Goal: Task Accomplishment & Management: Use online tool/utility

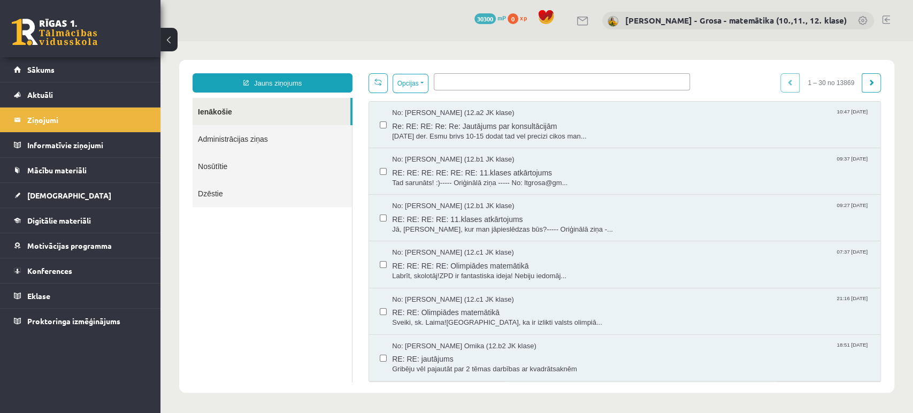
click at [241, 112] on link "Ienākošie" at bounding box center [272, 111] width 158 height 27
click at [891, 18] on div "0 Dāvanas 30300 mP 0 xp Laima Tukāne - Grosa - matemātika (10.,11., 12. klase)" at bounding box center [537, 20] width 753 height 41
click at [85, 198] on link "[DEMOGRAPHIC_DATA]" at bounding box center [80, 195] width 133 height 25
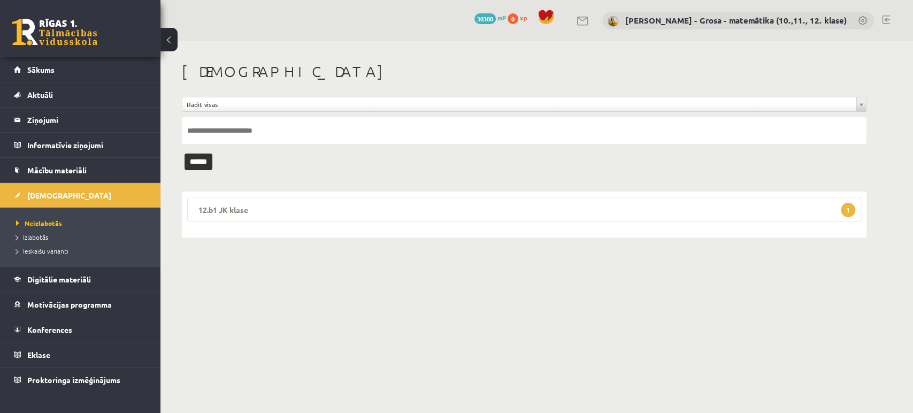
click at [226, 203] on legend "12.b1 JK klase 1" at bounding box center [524, 209] width 674 height 25
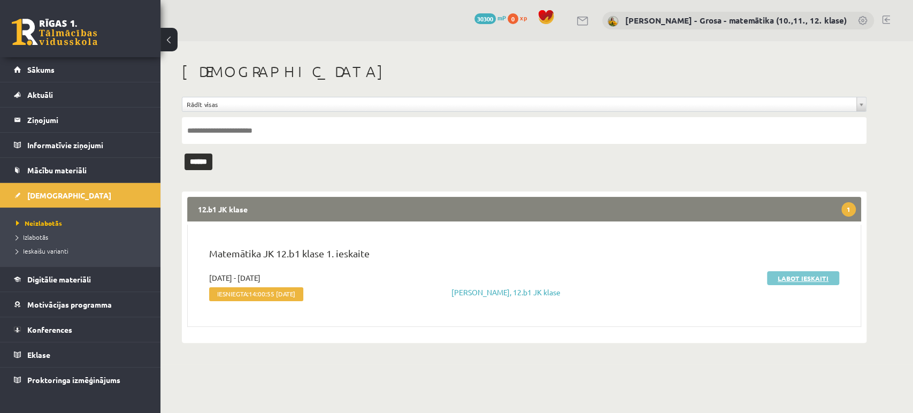
click at [796, 277] on link "Labot ieskaiti" at bounding box center [803, 278] width 72 height 14
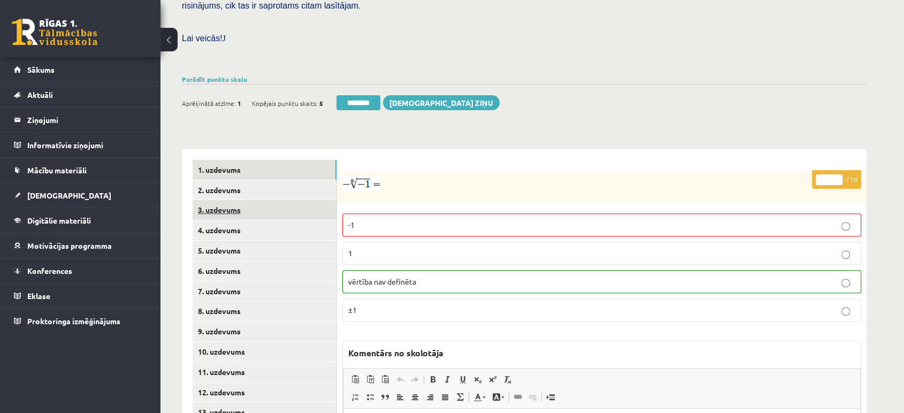
click at [267, 200] on link "3. uzdevums" at bounding box center [265, 210] width 144 height 20
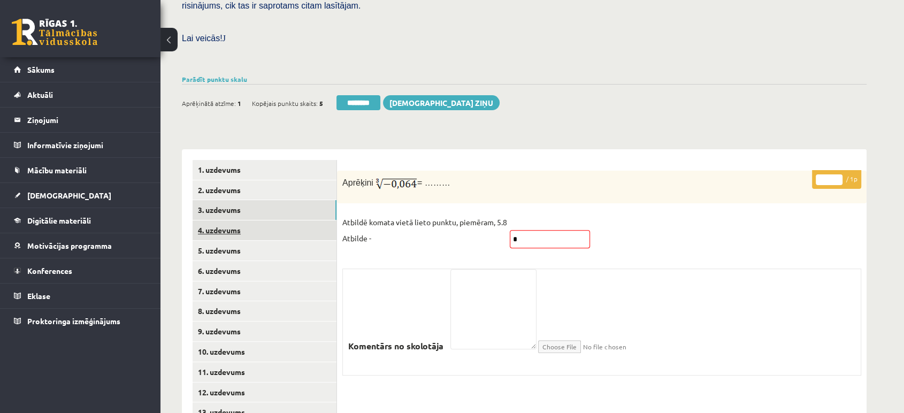
click at [267, 220] on link "4. uzdevums" at bounding box center [265, 230] width 144 height 20
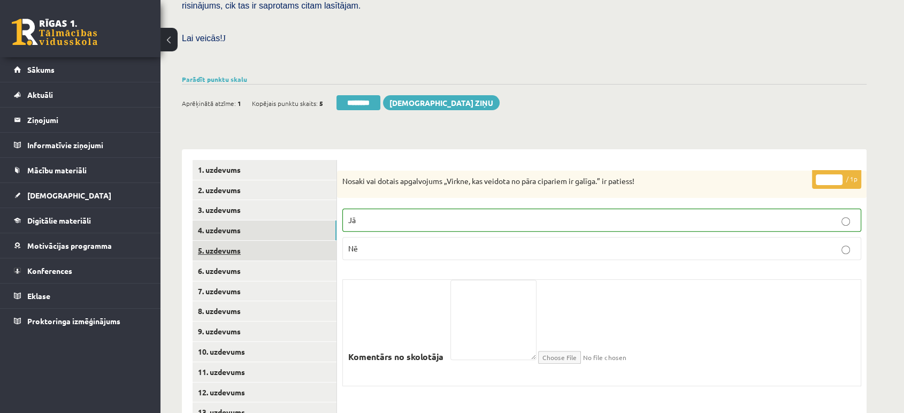
click at [267, 241] on link "5. uzdevums" at bounding box center [265, 251] width 144 height 20
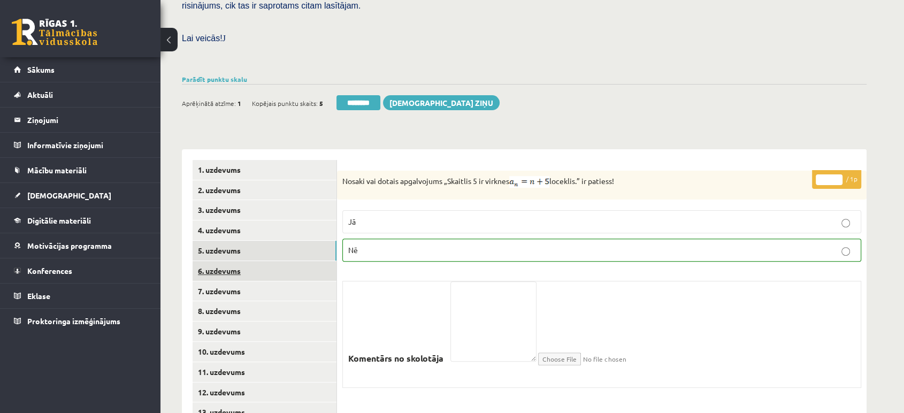
click at [266, 261] on link "6. uzdevums" at bounding box center [265, 271] width 144 height 20
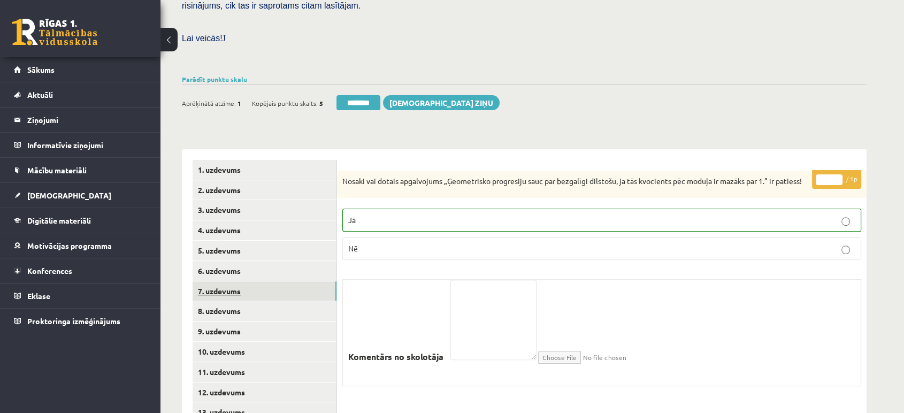
click at [262, 281] on link "7. uzdevums" at bounding box center [265, 291] width 144 height 20
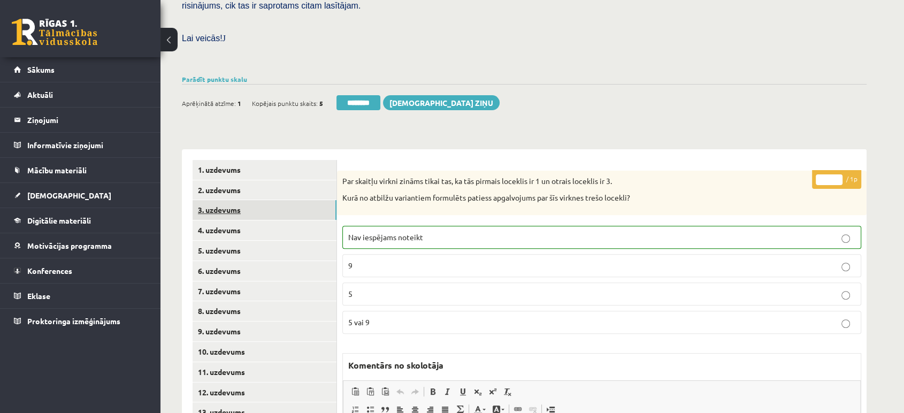
click at [270, 200] on link "3. uzdevums" at bounding box center [265, 210] width 144 height 20
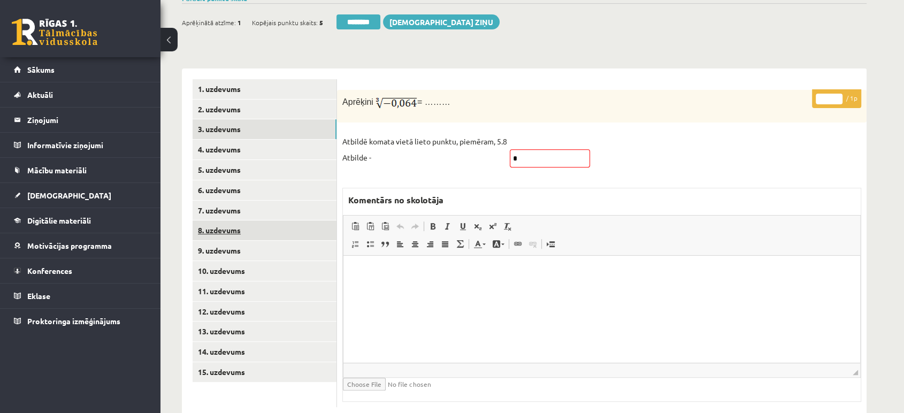
scroll to position [380, 0]
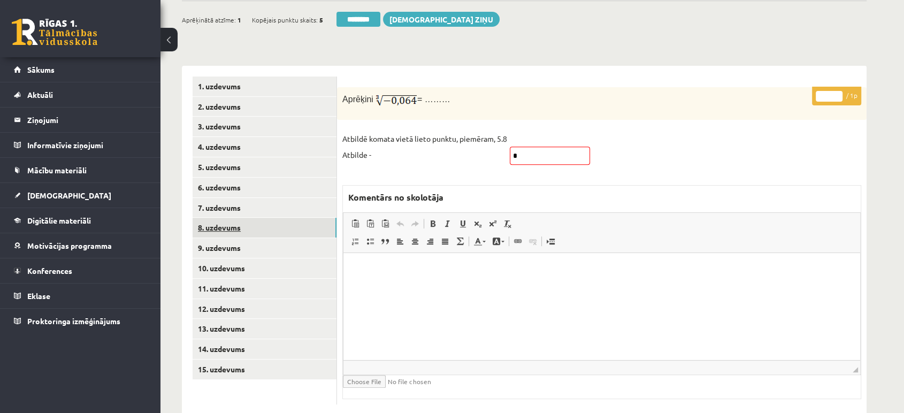
click at [316, 218] on link "8. uzdevums" at bounding box center [265, 228] width 144 height 20
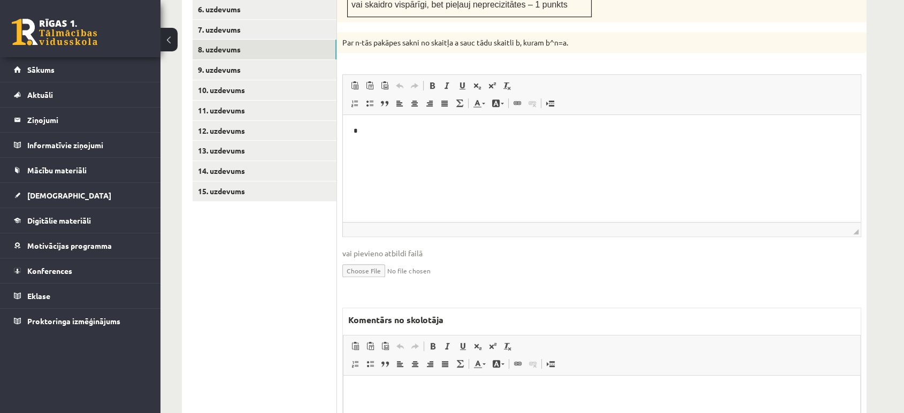
scroll to position [0, 0]
click at [489, 401] on html at bounding box center [602, 392] width 517 height 33
drag, startPoint x: 476, startPoint y: 398, endPoint x: 345, endPoint y: 398, distance: 131.6
click at [345, 398] on html "**********" at bounding box center [602, 392] width 517 height 33
copy p "**********"
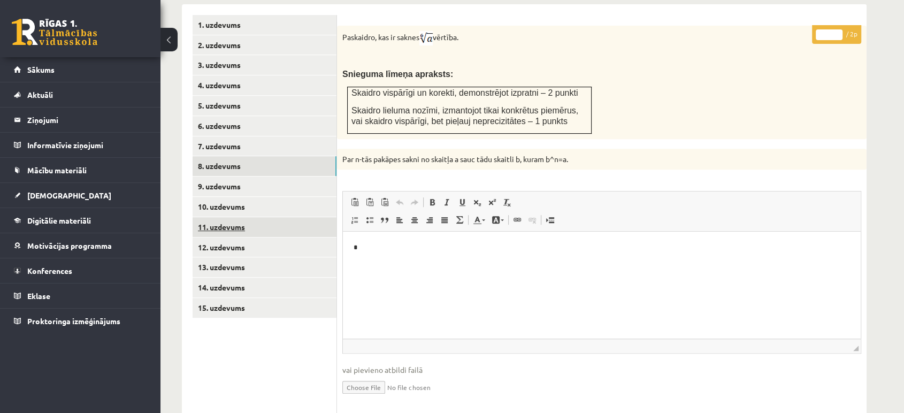
scroll to position [440, 0]
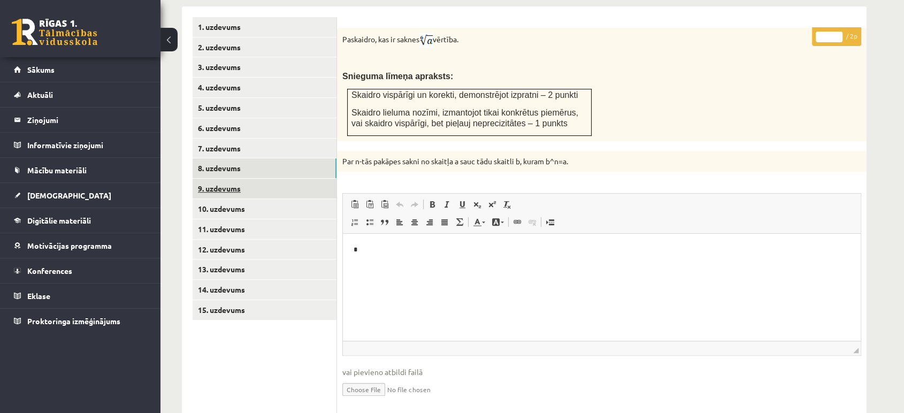
click at [278, 179] on link "9. uzdevums" at bounding box center [265, 189] width 144 height 20
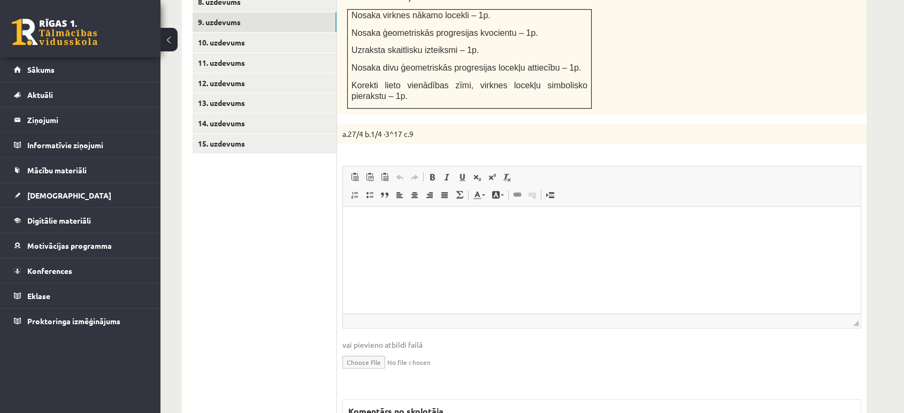
scroll to position [704, 0]
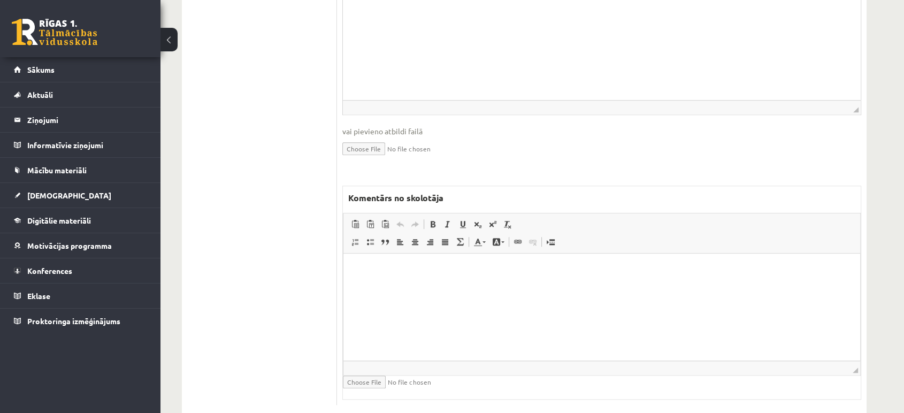
click at [424, 286] on html at bounding box center [602, 270] width 517 height 33
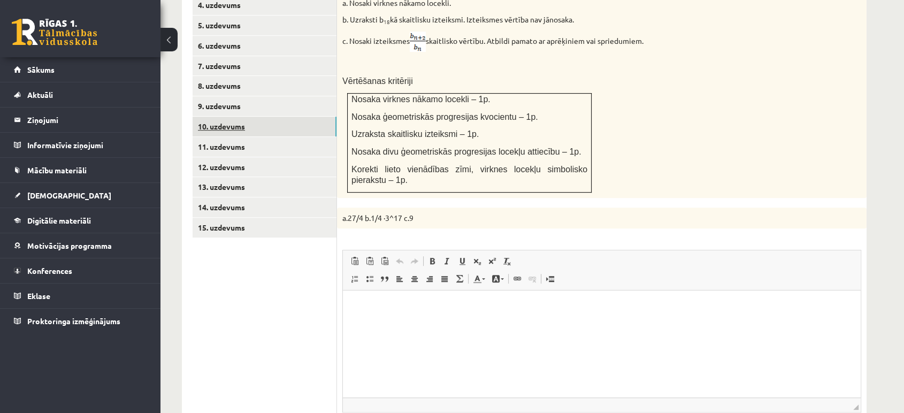
click at [251, 117] on link "10. uzdevums" at bounding box center [265, 127] width 144 height 20
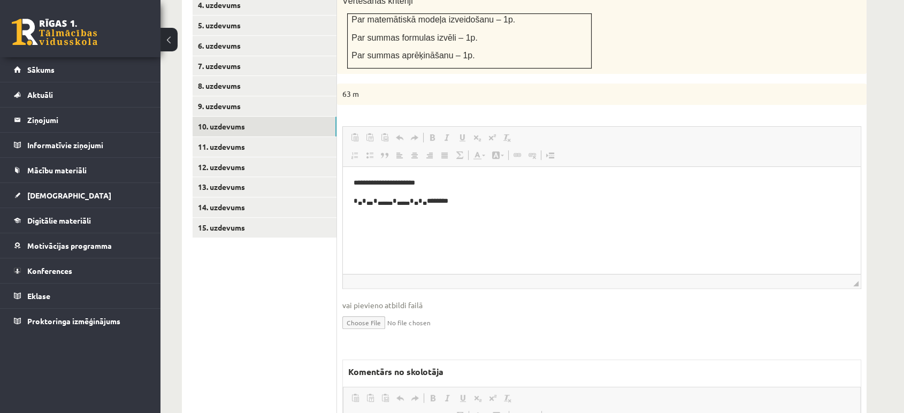
scroll to position [0, 0]
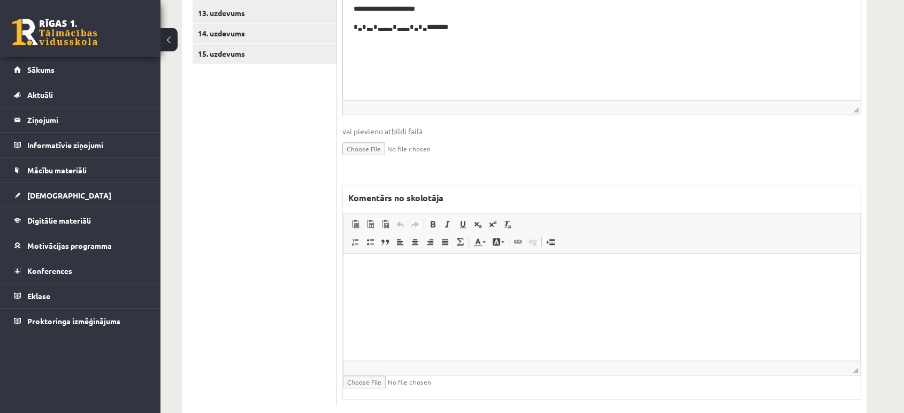
click at [428, 286] on html at bounding box center [602, 270] width 517 height 33
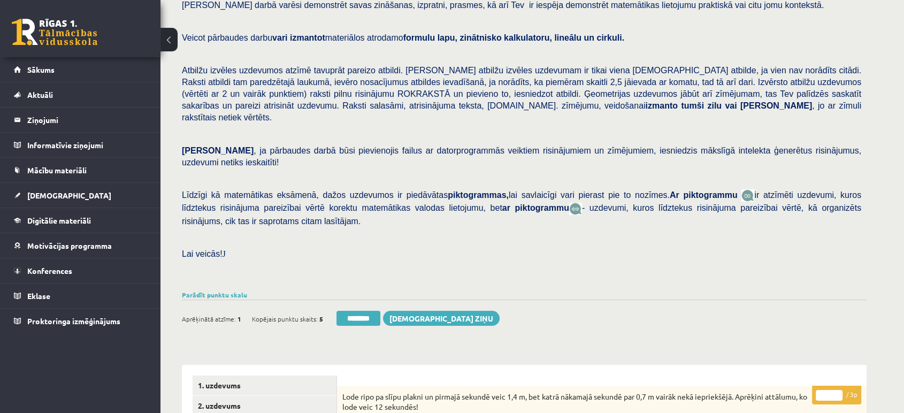
scroll to position [42, 0]
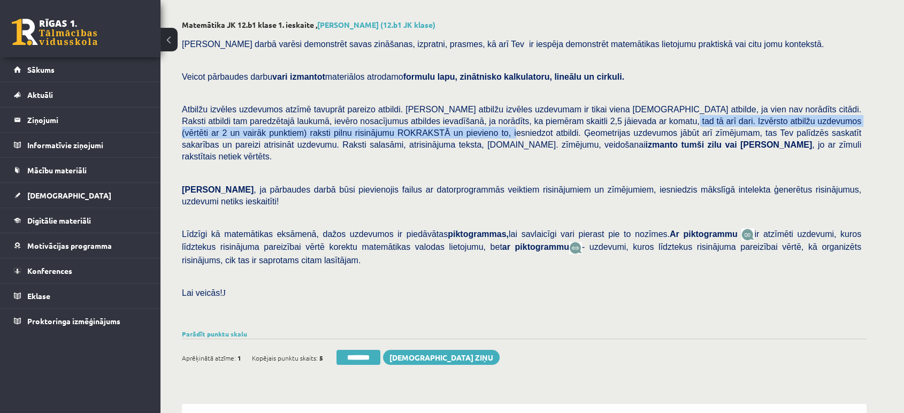
drag, startPoint x: 561, startPoint y: 122, endPoint x: 342, endPoint y: 132, distance: 219.0
click at [342, 132] on span "Atbilžu izvēles uzdevumos atzīmē tavuprāt pareizo atbildi. Katram atbilžu izvēl…" at bounding box center [522, 133] width 680 height 56
copy span "Izvērsto atbilžu uzdevumos (vērtēti ar 2 un vairāk punktiem) raksti pilnu risin…"
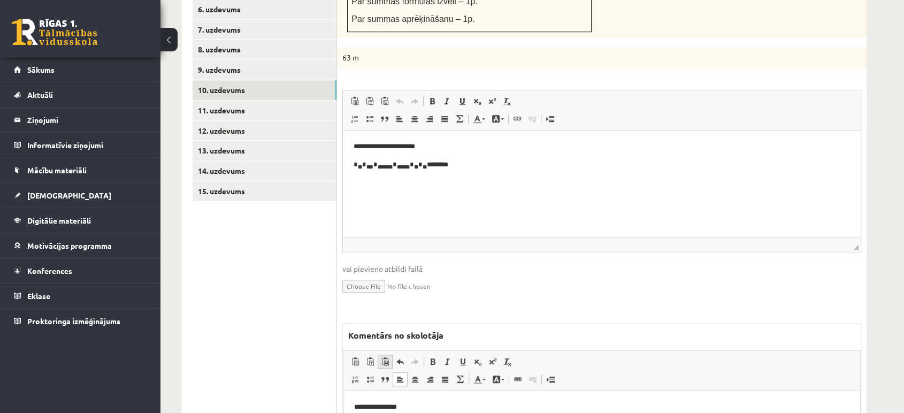
scroll to position [637, 0]
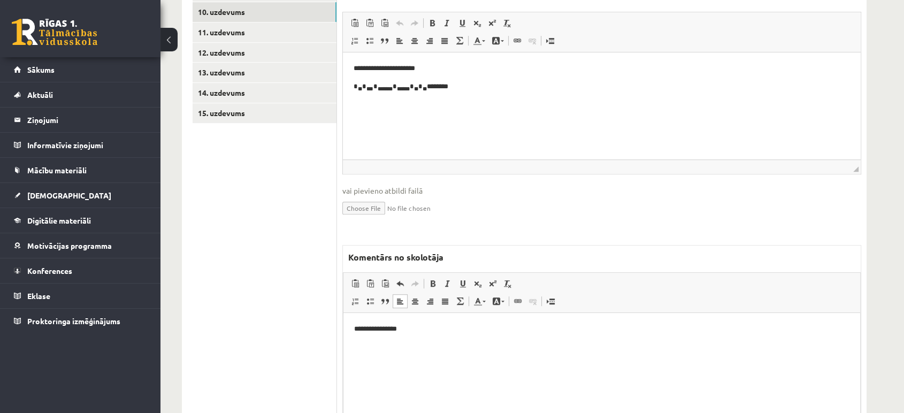
click at [403, 346] on html "**********" at bounding box center [602, 329] width 517 height 33
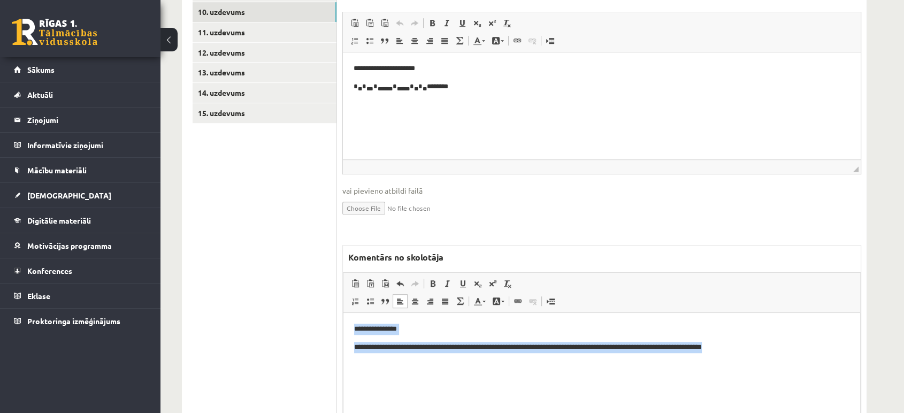
drag, startPoint x: 769, startPoint y: 357, endPoint x: 308, endPoint y: 313, distance: 463.3
click at [344, 313] on html "**********" at bounding box center [602, 338] width 517 height 50
copy body "**********"
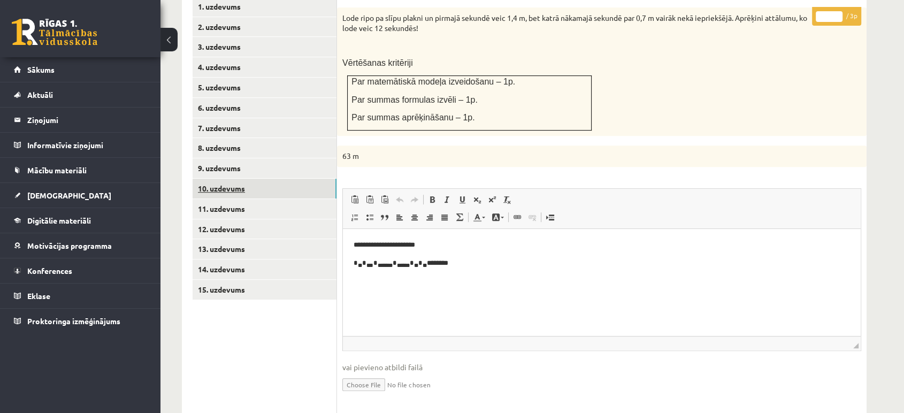
scroll to position [458, 0]
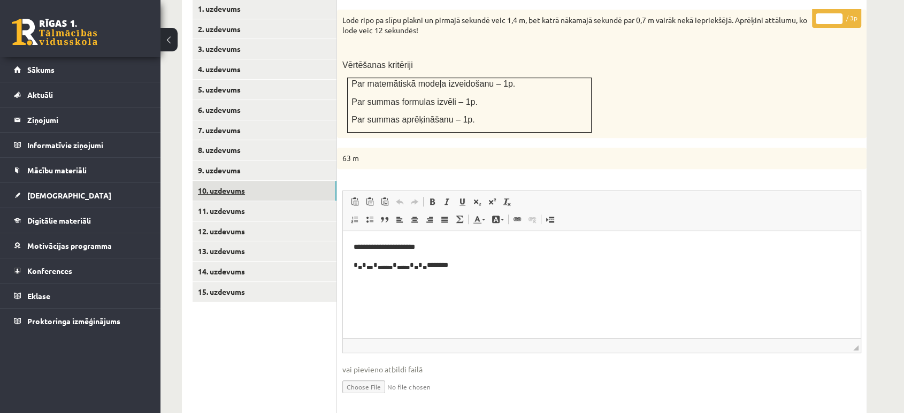
click at [307, 181] on link "10. uzdevums" at bounding box center [265, 191] width 144 height 20
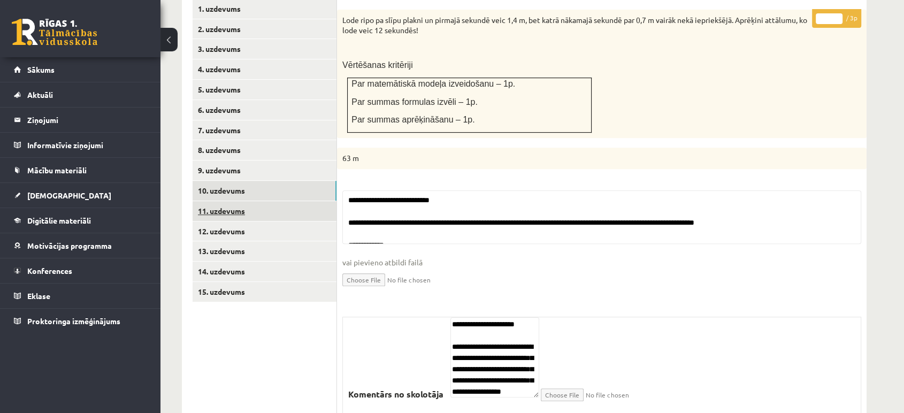
click at [304, 201] on link "11. uzdevums" at bounding box center [265, 211] width 144 height 20
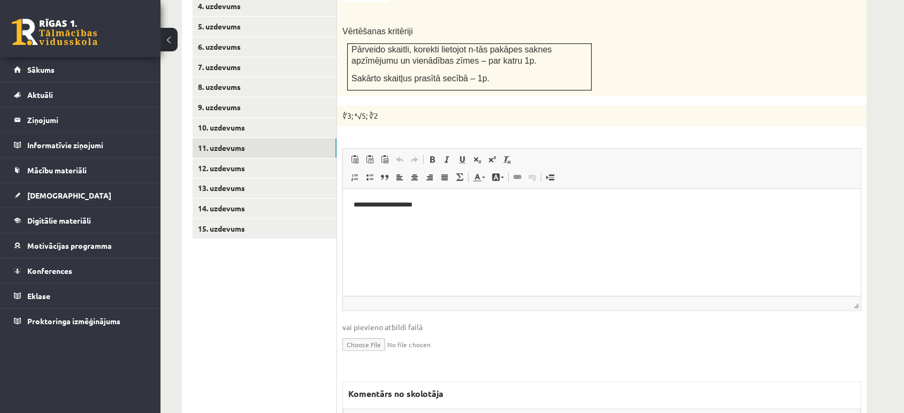
scroll to position [637, 0]
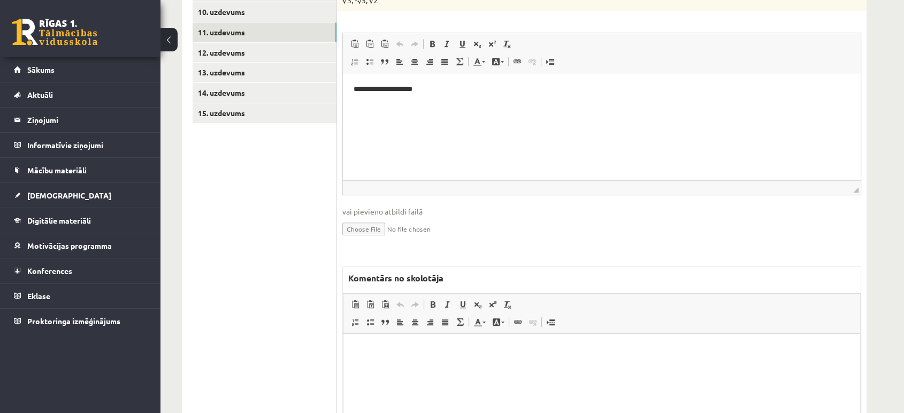
click at [472, 366] on html at bounding box center [602, 349] width 517 height 33
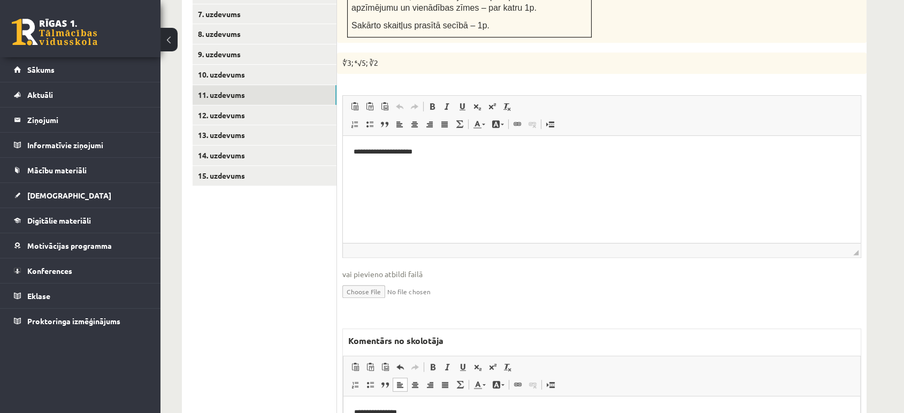
scroll to position [518, 0]
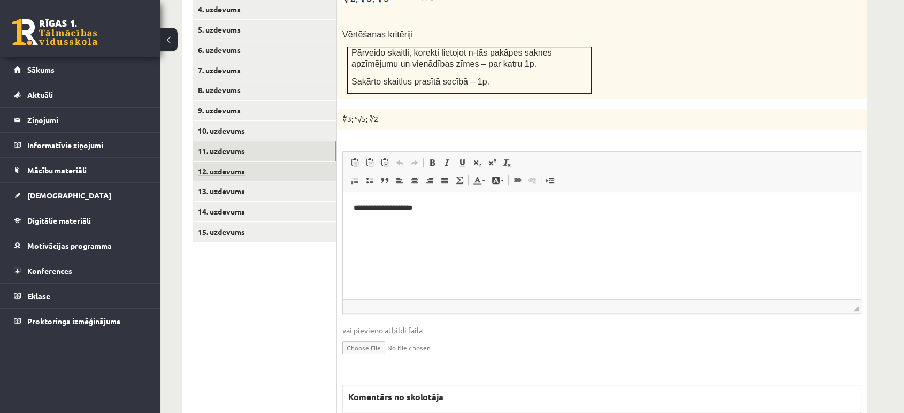
click at [322, 162] on link "12. uzdevums" at bounding box center [265, 172] width 144 height 20
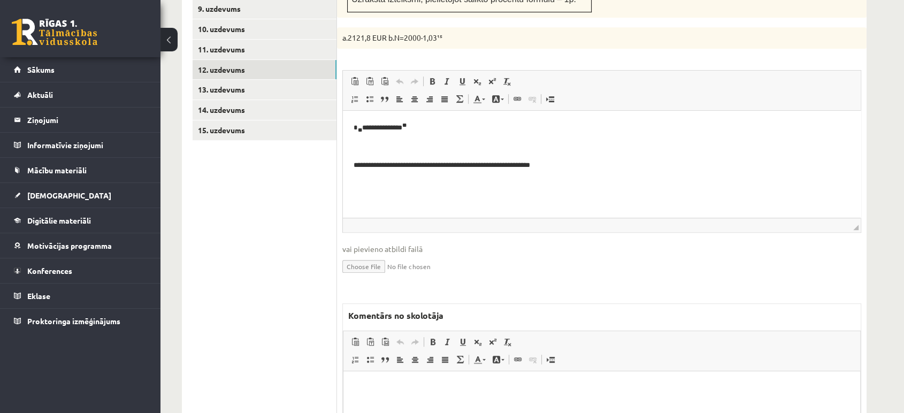
scroll to position [747, 0]
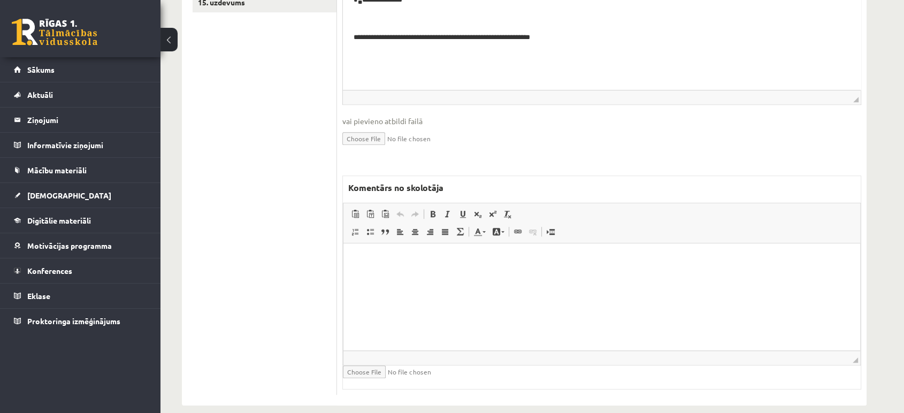
click at [470, 276] on html at bounding box center [602, 259] width 517 height 33
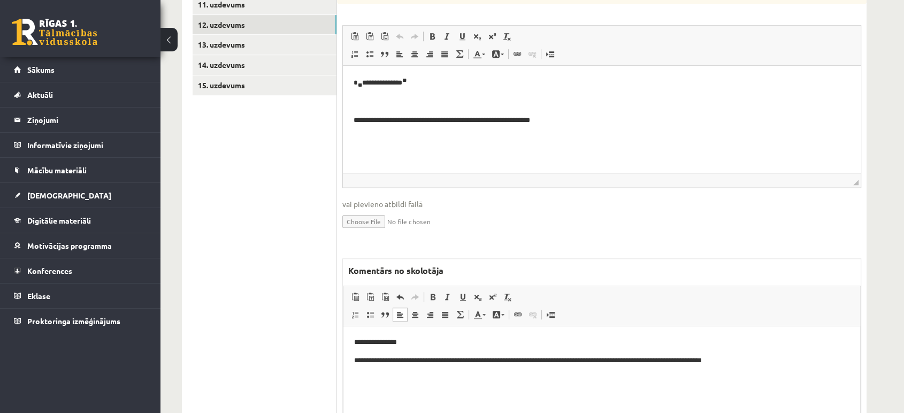
scroll to position [569, 0]
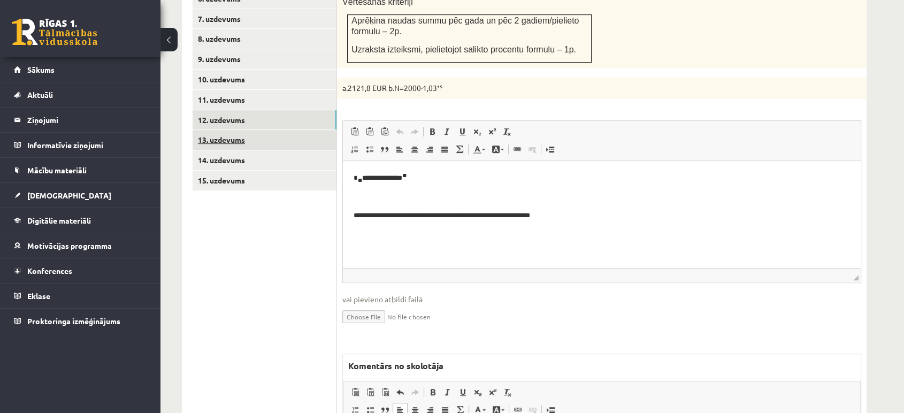
click at [289, 130] on link "13. uzdevums" at bounding box center [265, 140] width 144 height 20
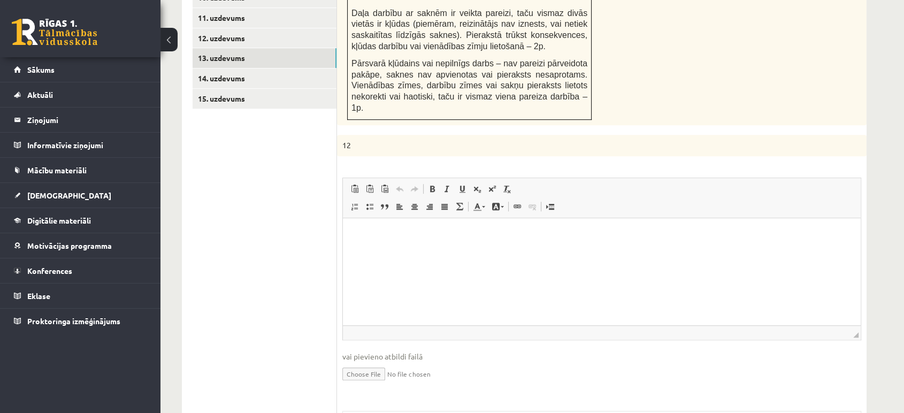
scroll to position [785, 0]
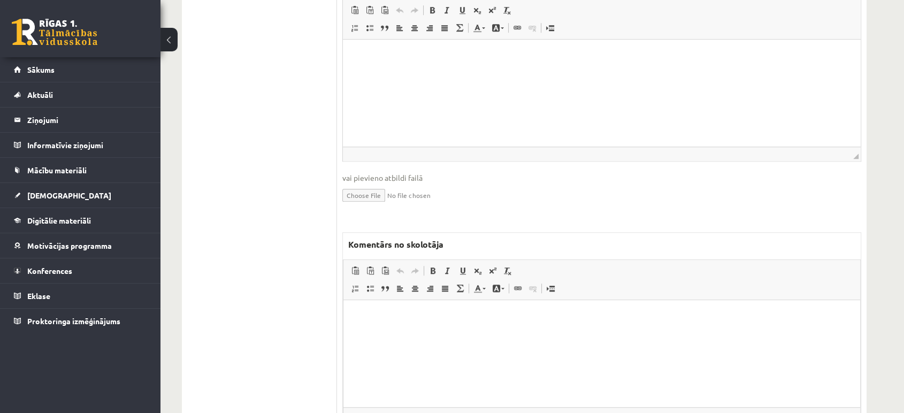
click at [410, 332] on html at bounding box center [602, 316] width 517 height 33
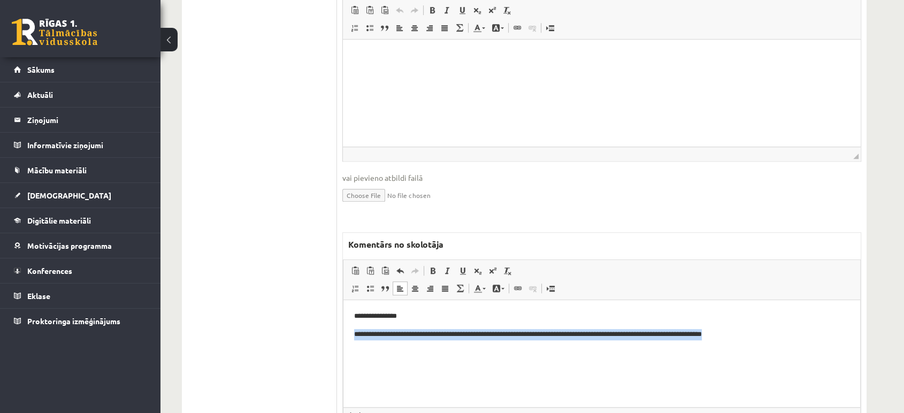
drag, startPoint x: 825, startPoint y: 325, endPoint x: 333, endPoint y: 325, distance: 492.2
click at [344, 325] on html "**********" at bounding box center [602, 325] width 517 height 50
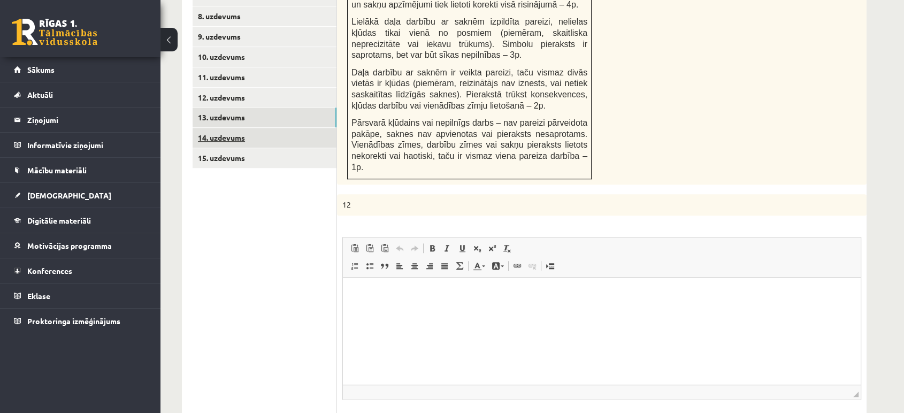
click at [310, 128] on link "14. uzdevums" at bounding box center [265, 138] width 144 height 20
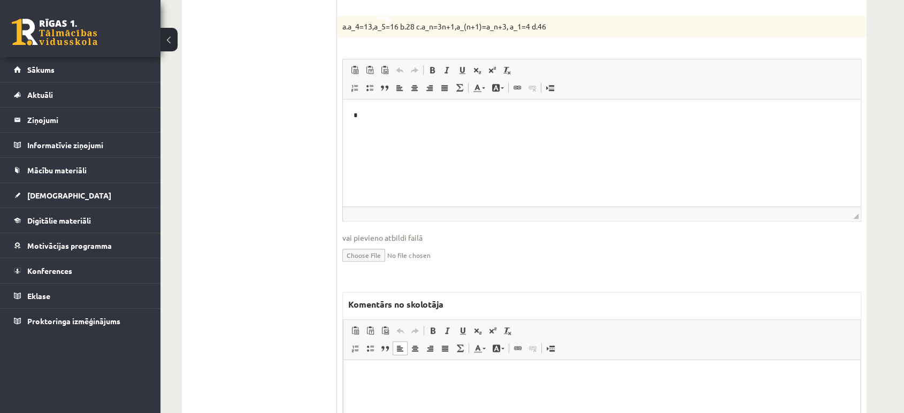
drag, startPoint x: 424, startPoint y: 398, endPoint x: 419, endPoint y: 393, distance: 6.8
click at [423, 393] on html at bounding box center [602, 376] width 517 height 33
paste body "Bagātinātā teksta redaktors, wiswyg-editor-47024992903400-1757071409-553"
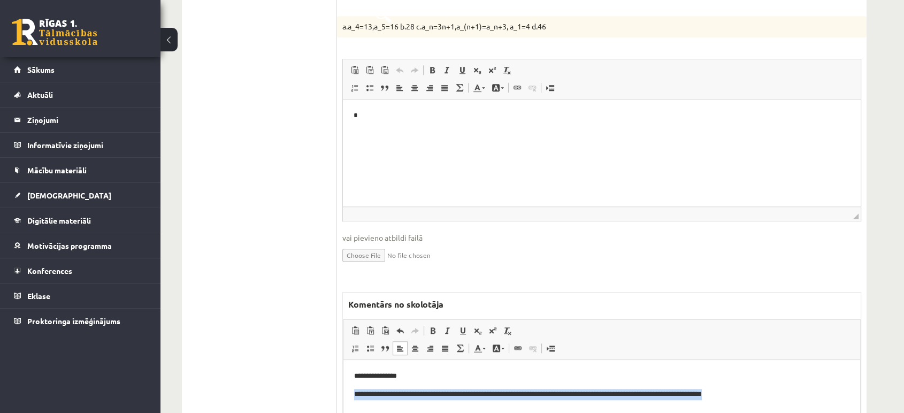
drag, startPoint x: 775, startPoint y: 396, endPoint x: 224, endPoint y: 388, distance: 551.7
click at [344, 388] on html "**********" at bounding box center [602, 385] width 517 height 50
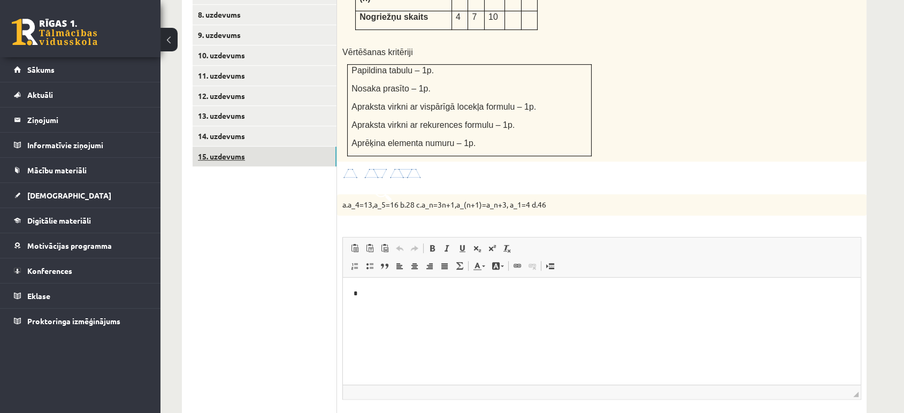
click at [262, 147] on link "15. uzdevums" at bounding box center [265, 157] width 144 height 20
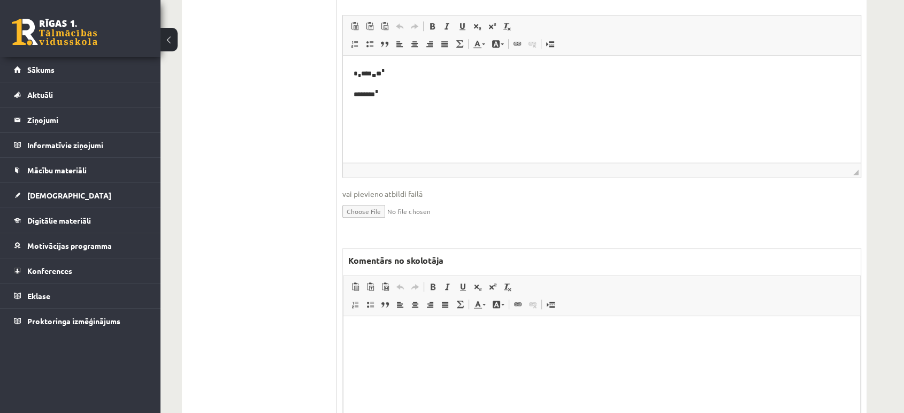
click at [446, 329] on p "Bagātinātā teksta redaktors, wiswyg-editor-47024849387180-1757071414-313" at bounding box center [601, 332] width 495 height 11
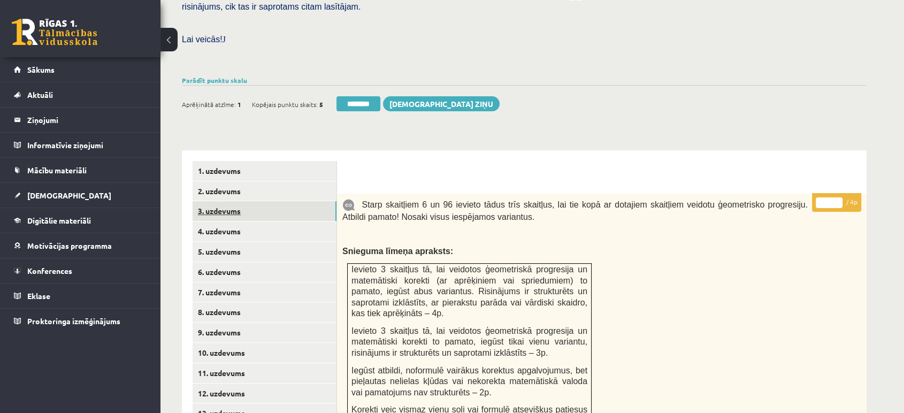
click at [238, 201] on link "3. uzdevums" at bounding box center [265, 211] width 144 height 20
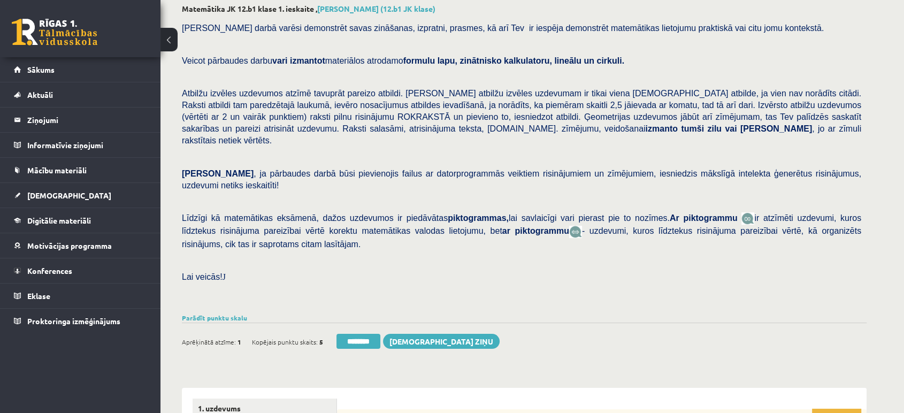
click at [291, 196] on p at bounding box center [522, 201] width 680 height 10
click at [369, 334] on input "********" at bounding box center [359, 341] width 44 height 15
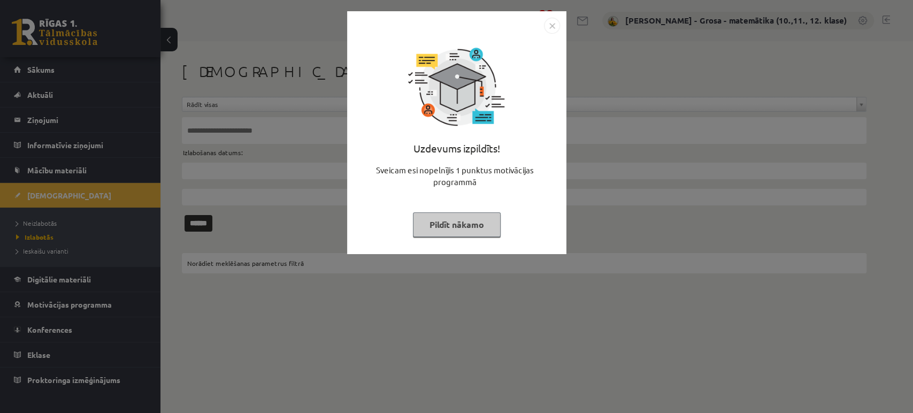
click at [443, 223] on button "Pildīt nākamo" at bounding box center [457, 224] width 88 height 25
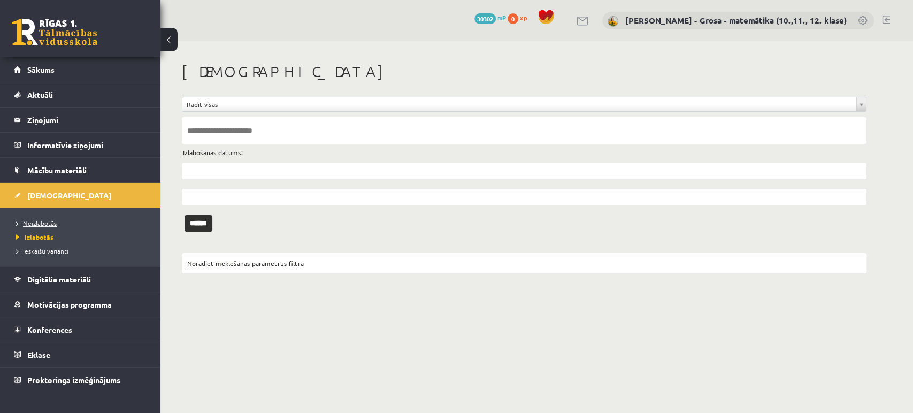
click at [82, 223] on link "Neizlabotās" at bounding box center [83, 223] width 134 height 10
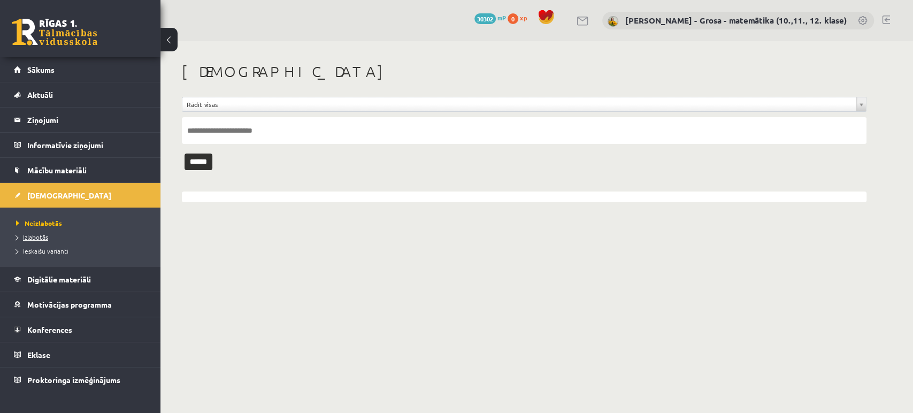
click at [47, 239] on span "Izlabotās" at bounding box center [32, 237] width 32 height 9
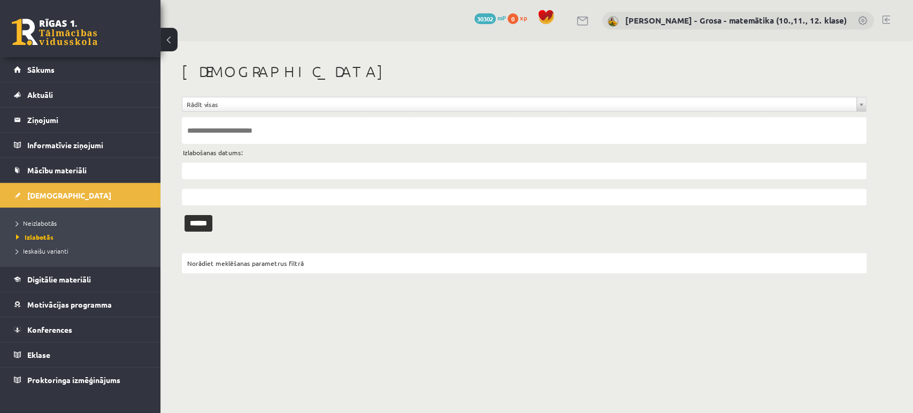
click at [282, 135] on input "text" at bounding box center [524, 130] width 685 height 27
click at [191, 179] on body "0 Dāvanas 30302 mP 0 xp [PERSON_NAME] - matemātika (10.,11., 12. klase) Sākums …" at bounding box center [456, 206] width 913 height 413
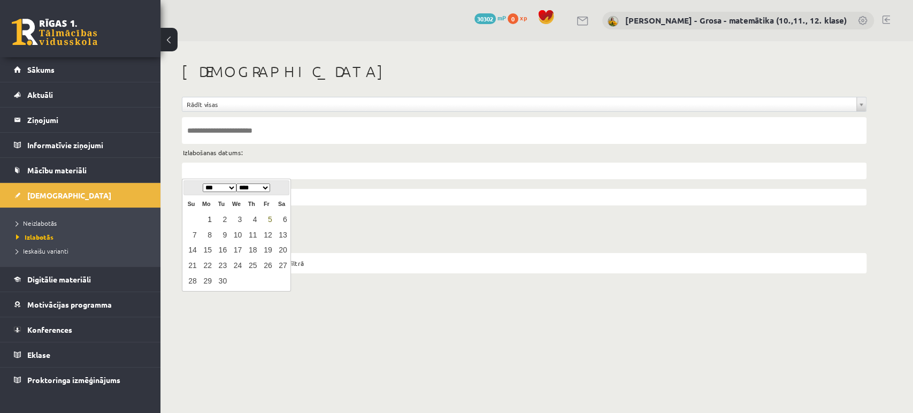
click at [208, 222] on link "1" at bounding box center [207, 219] width 14 height 14
type input "**********"
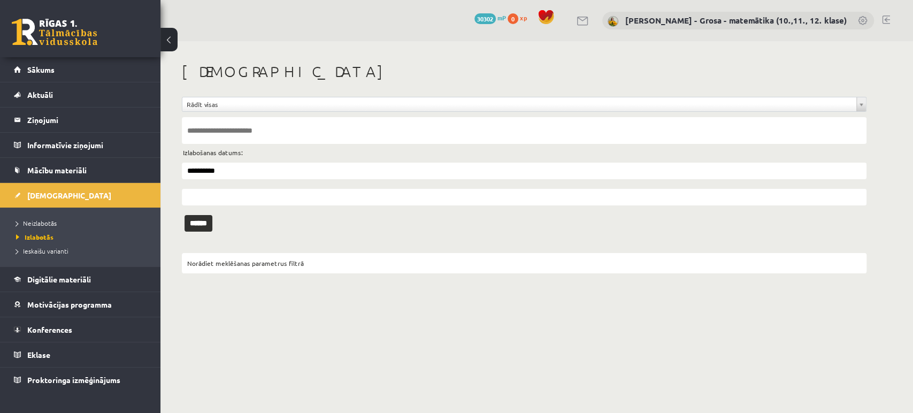
click at [205, 195] on input "text" at bounding box center [524, 197] width 685 height 17
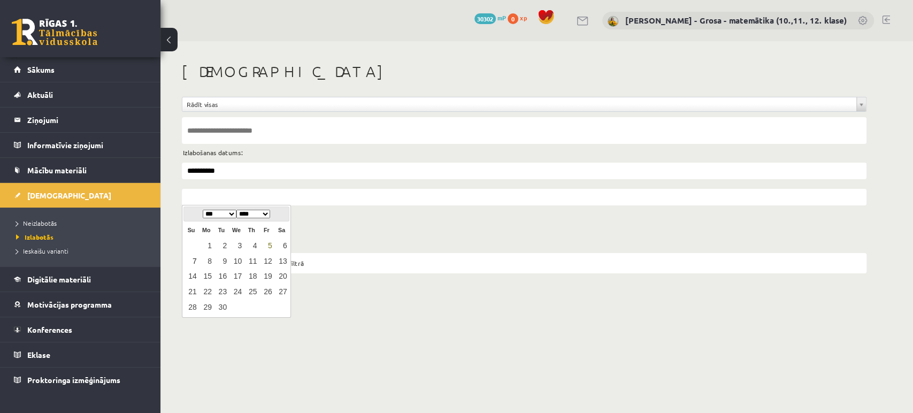
click at [196, 257] on link "7" at bounding box center [191, 261] width 14 height 14
type input "**********"
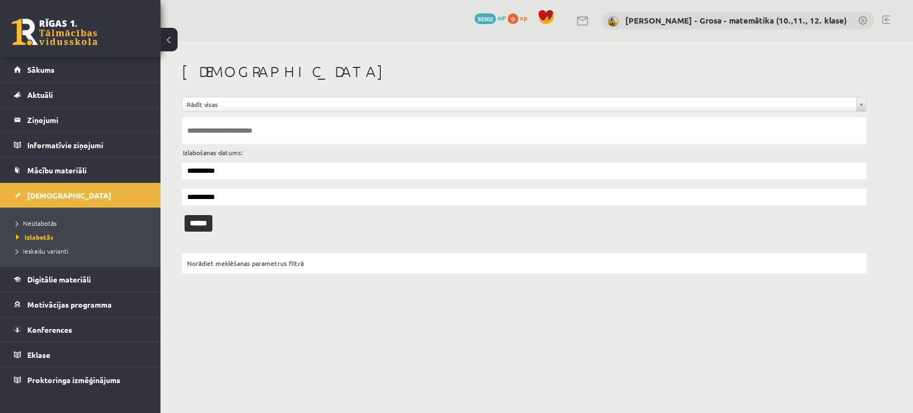
click at [205, 241] on div "**********" at bounding box center [525, 168] width 728 height 254
click at [202, 229] on input "******" at bounding box center [199, 223] width 28 height 17
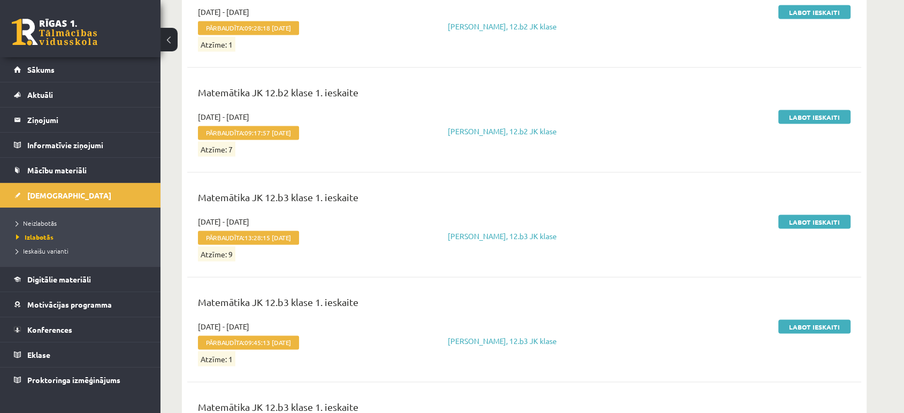
scroll to position [14346, 0]
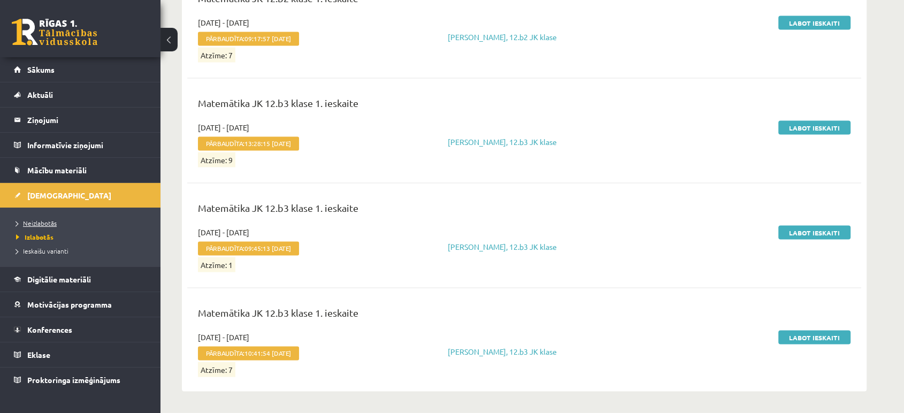
click at [43, 220] on span "Neizlabotās" at bounding box center [36, 223] width 41 height 9
